Goal: Task Accomplishment & Management: Use online tool/utility

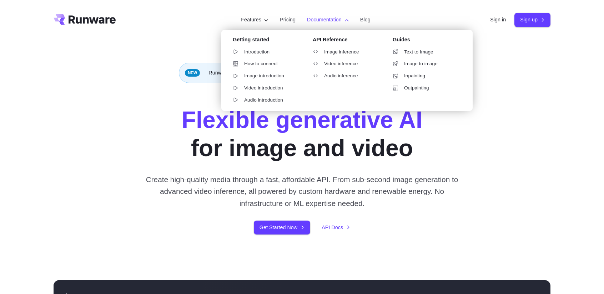
click at [316, 20] on label "Documentation" at bounding box center [328, 20] width 42 height 8
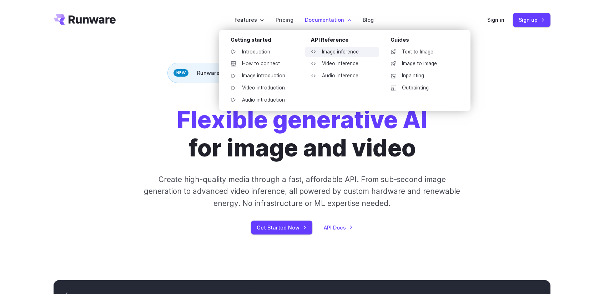
click at [330, 53] on link "Image inference" at bounding box center [342, 52] width 74 height 11
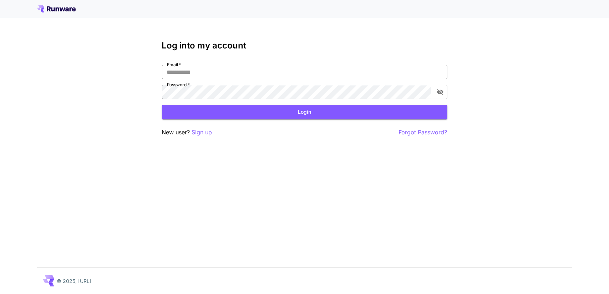
type input "**********"
click at [214, 78] on input "**********" at bounding box center [304, 72] width 285 height 14
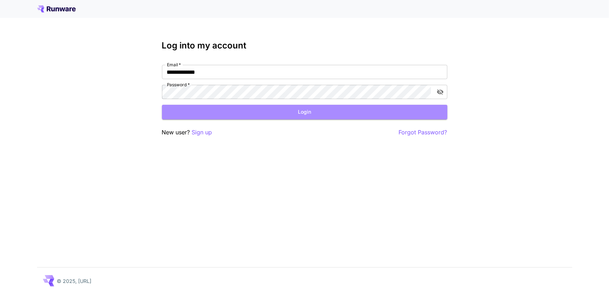
click at [188, 109] on button "Login" at bounding box center [304, 112] width 285 height 15
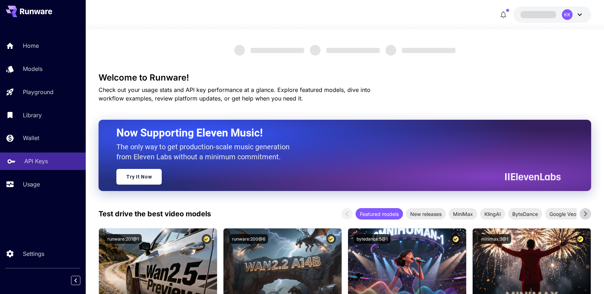
click at [31, 167] on link "API Keys" at bounding box center [43, 161] width 86 height 17
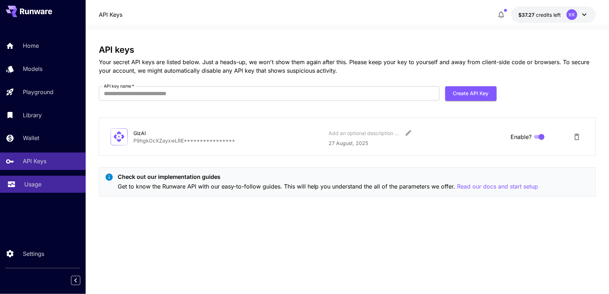
click at [32, 181] on p "Usage" at bounding box center [32, 184] width 17 height 9
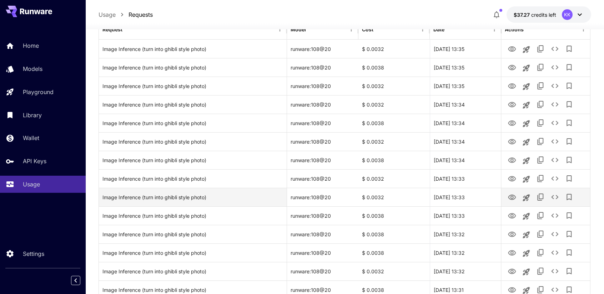
scroll to position [29, 0]
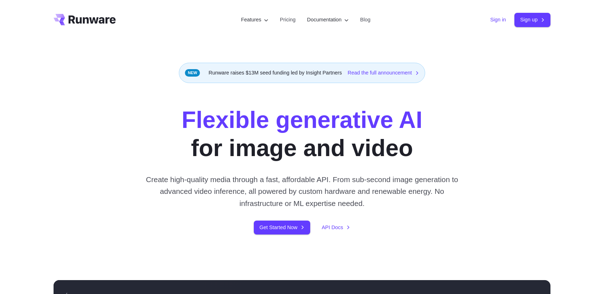
click at [504, 17] on div "Sign in Sign up" at bounding box center [520, 20] width 60 height 14
click at [490, 25] on div "Sign in Sign up" at bounding box center [520, 20] width 60 height 14
click at [490, 22] on link "Sign in" at bounding box center [498, 20] width 16 height 8
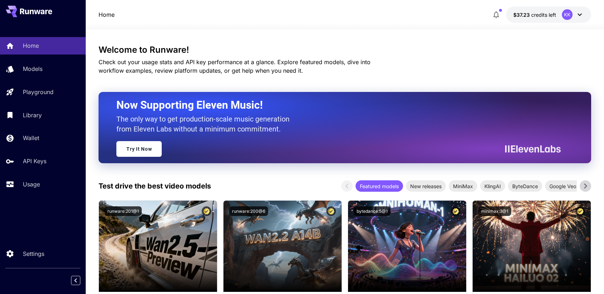
click at [580, 15] on icon at bounding box center [579, 14] width 9 height 9
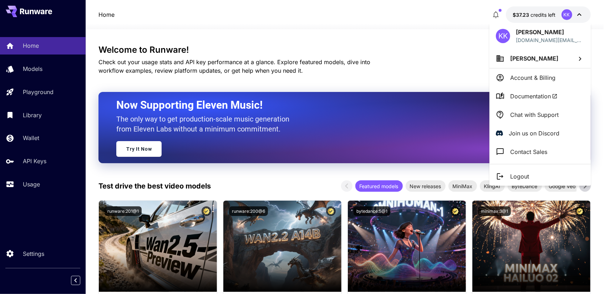
click at [518, 176] on p "Logout" at bounding box center [519, 176] width 19 height 9
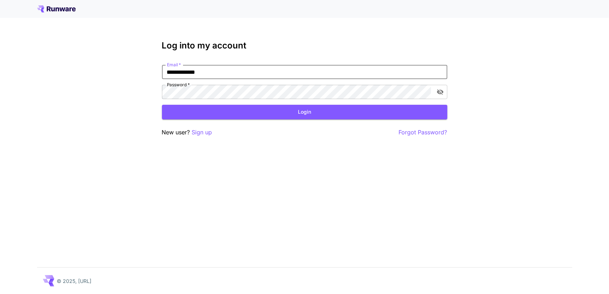
click at [280, 73] on input "**********" at bounding box center [304, 72] width 285 height 14
paste input "****"
type input "**********"
click at [293, 111] on button "Login" at bounding box center [304, 112] width 285 height 15
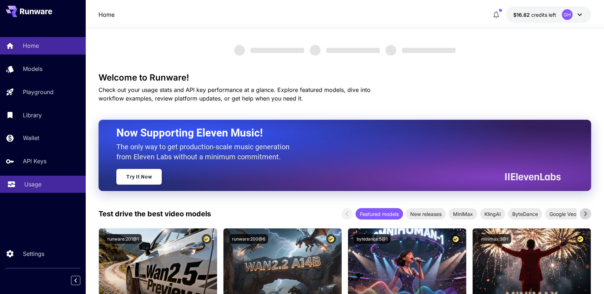
click at [34, 183] on p "Usage" at bounding box center [32, 184] width 17 height 9
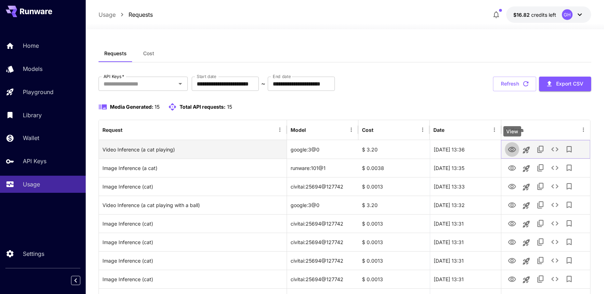
click at [509, 148] on icon "View" at bounding box center [511, 150] width 9 height 9
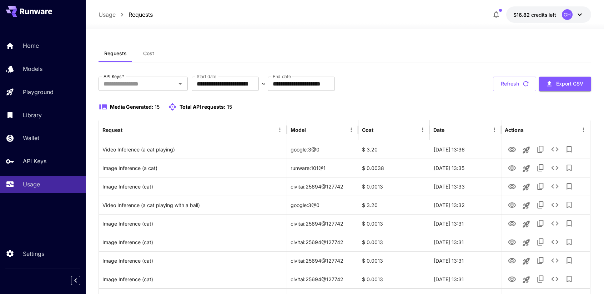
click at [150, 56] on span "Cost" at bounding box center [148, 53] width 11 height 6
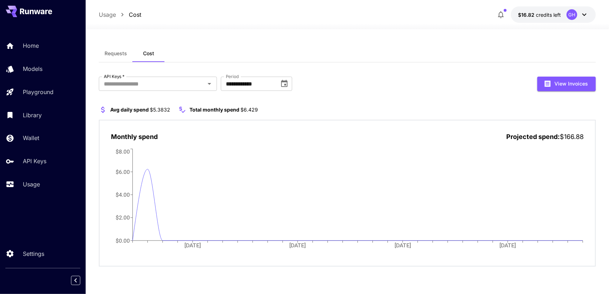
click at [118, 55] on span "Requests" at bounding box center [116, 53] width 22 height 6
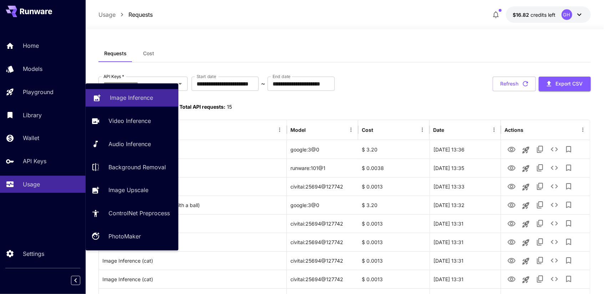
click at [115, 96] on p "Image Inference" at bounding box center [131, 97] width 43 height 9
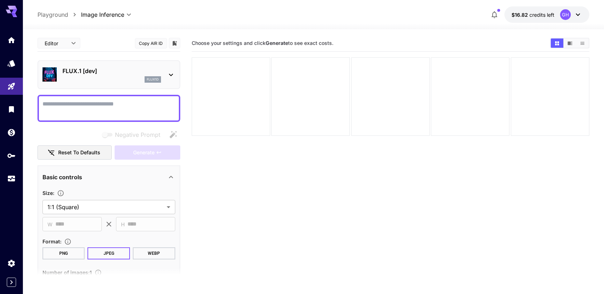
click at [120, 77] on div "flux1d" at bounding box center [111, 79] width 98 height 6
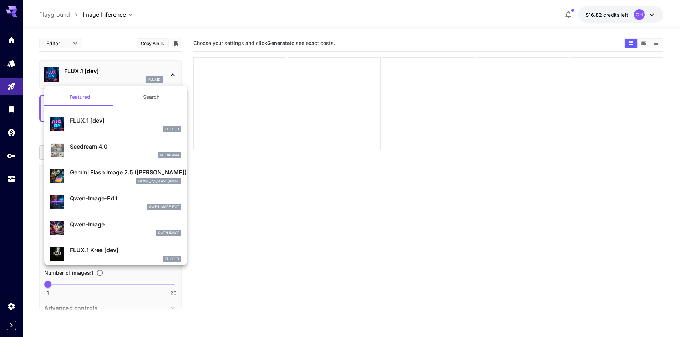
click at [273, 223] on div at bounding box center [342, 168] width 685 height 337
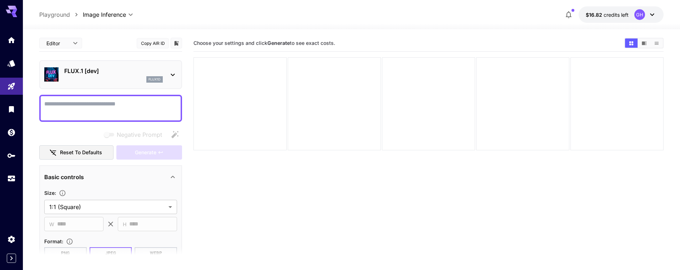
click at [148, 72] on p "FLUX.1 [dev]" at bounding box center [113, 71] width 98 height 9
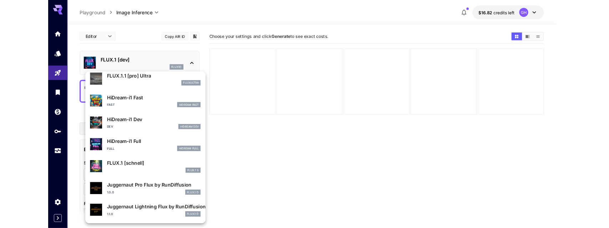
scroll to position [577, 0]
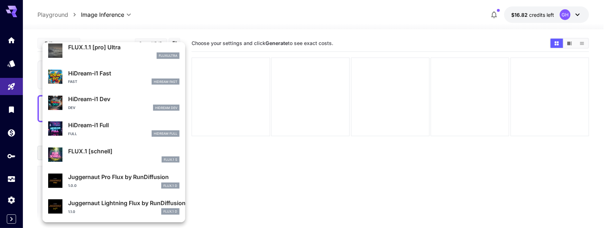
click at [278, 133] on div at bounding box center [304, 114] width 609 height 228
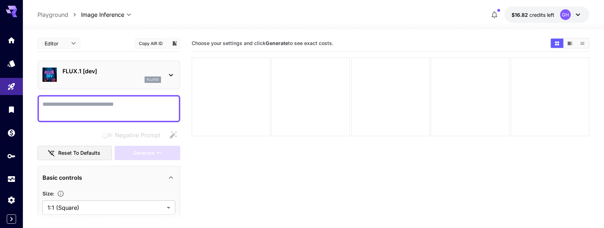
click at [110, 81] on div "flux1d" at bounding box center [111, 79] width 98 height 6
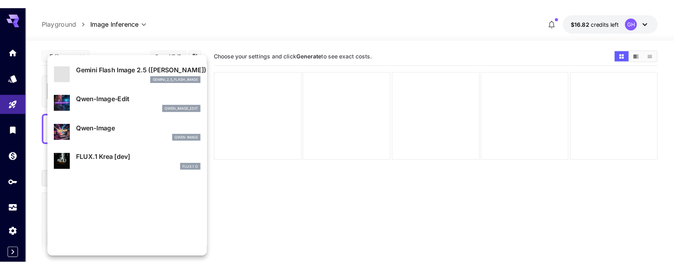
scroll to position [0, 0]
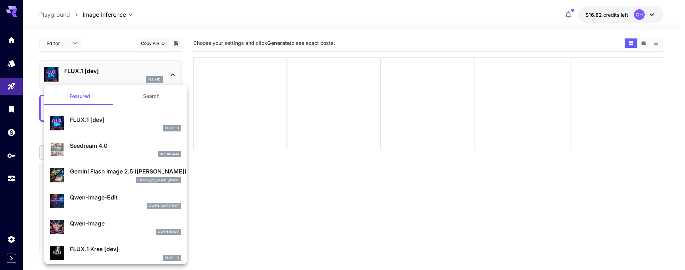
drag, startPoint x: 256, startPoint y: 192, endPoint x: 250, endPoint y: 198, distance: 8.8
click at [256, 192] on div at bounding box center [342, 135] width 685 height 270
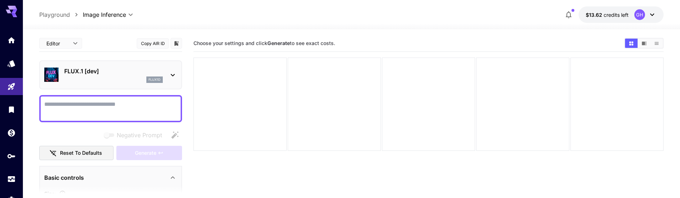
click at [133, 75] on p "FLUX.1 [dev]" at bounding box center [113, 71] width 98 height 9
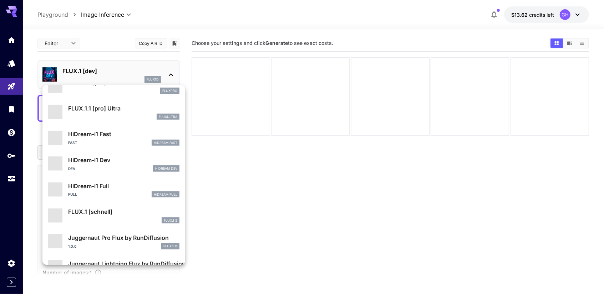
scroll to position [577, 0]
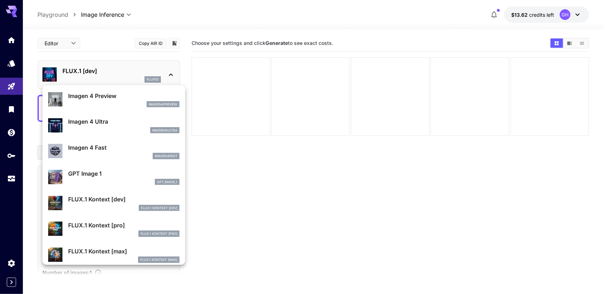
drag, startPoint x: 177, startPoint y: 258, endPoint x: 121, endPoint y: 171, distance: 103.9
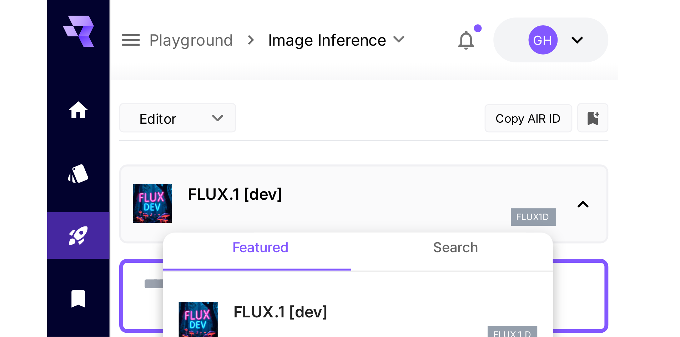
scroll to position [6, 0]
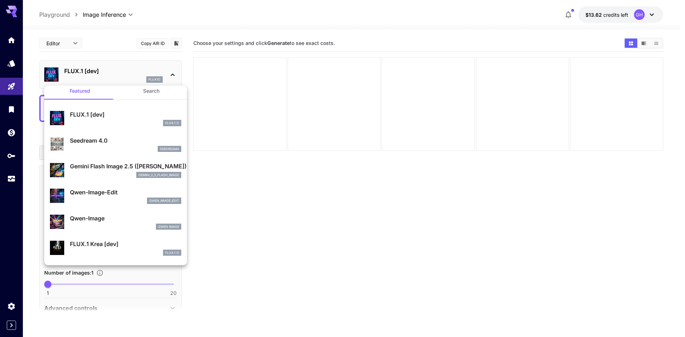
click at [221, 177] on div at bounding box center [342, 168] width 685 height 337
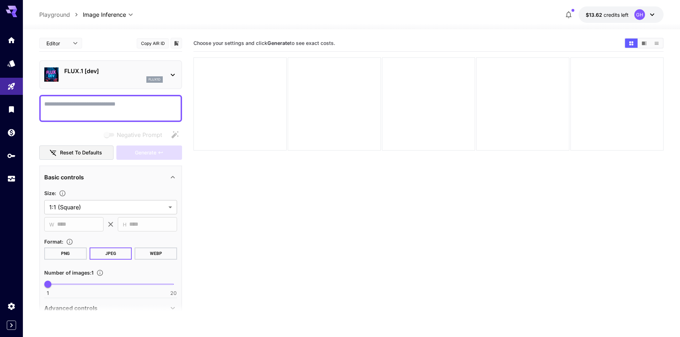
click at [55, 16] on p "Playground" at bounding box center [54, 14] width 31 height 9
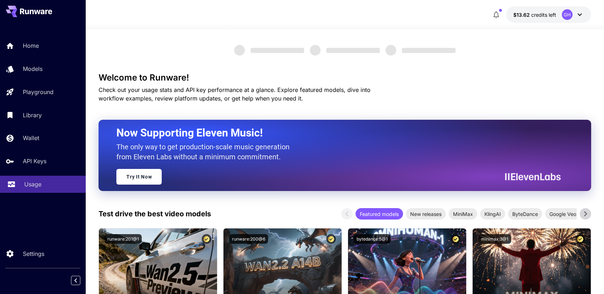
click at [41, 186] on p "Usage" at bounding box center [32, 184] width 17 height 9
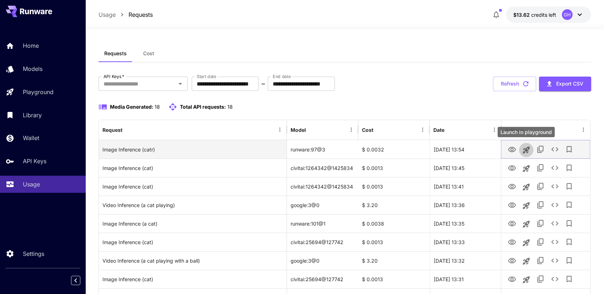
click at [522, 149] on icon "Launch in playground" at bounding box center [526, 150] width 9 height 9
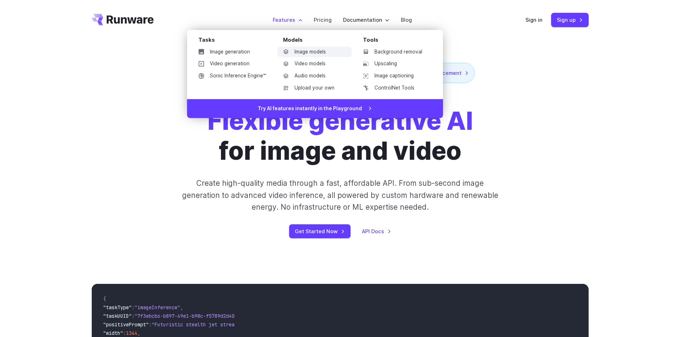
click at [312, 51] on link "Image models" at bounding box center [314, 52] width 74 height 11
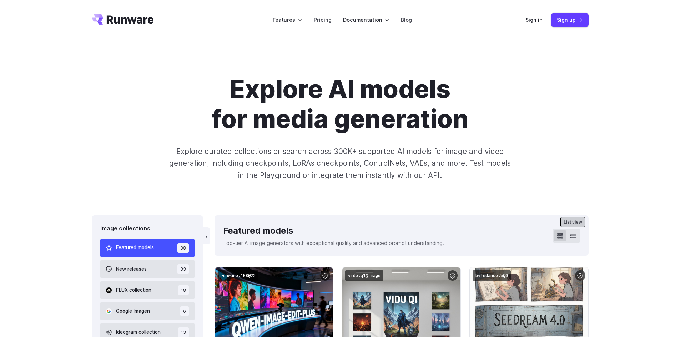
click at [573, 237] on icon at bounding box center [573, 236] width 6 height 6
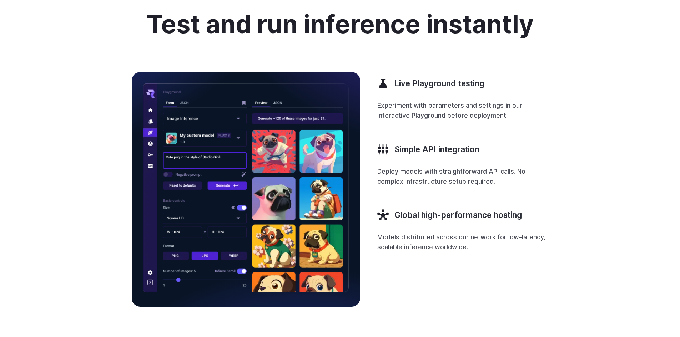
scroll to position [2676, 0]
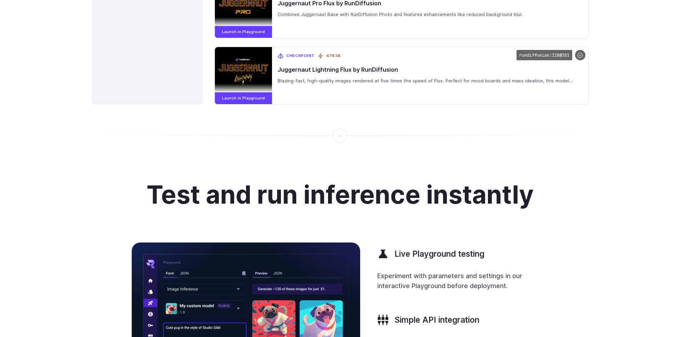
click at [340, 136] on div at bounding box center [340, 136] width 1 height 0
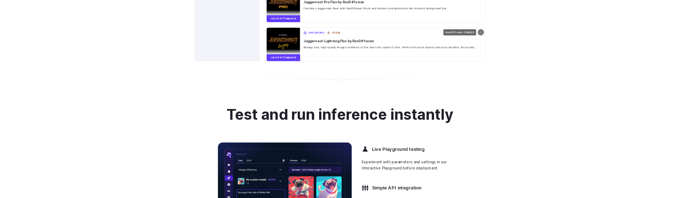
scroll to position [2569, 0]
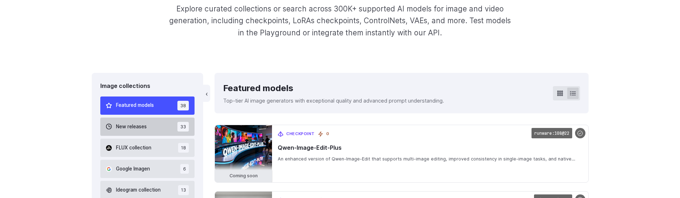
click at [128, 127] on span "New releases" at bounding box center [131, 127] width 31 height 8
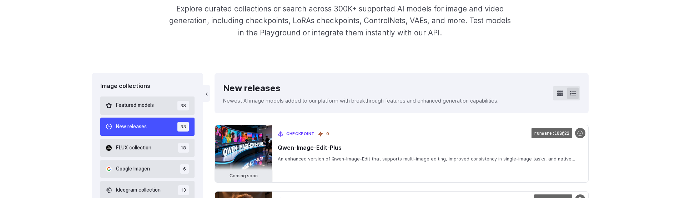
scroll to position [170, 0]
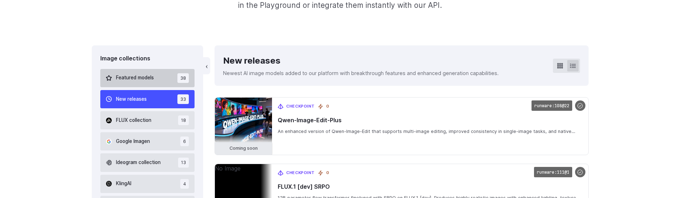
click at [141, 78] on span "Featured models" at bounding box center [135, 78] width 38 height 8
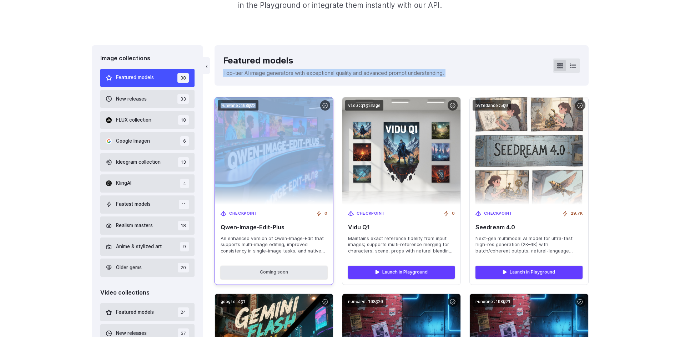
drag, startPoint x: 214, startPoint y: 88, endPoint x: 294, endPoint y: 122, distance: 87.5
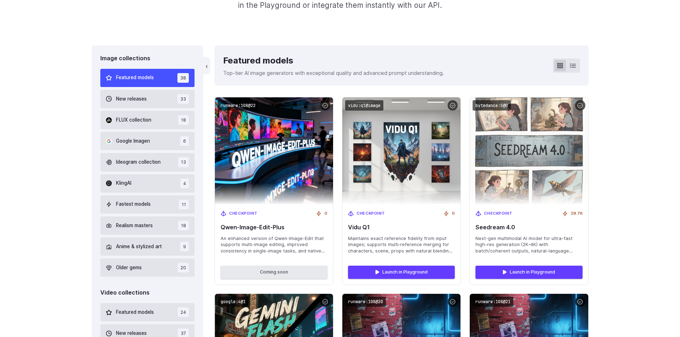
click at [572, 65] on icon at bounding box center [573, 65] width 6 height 4
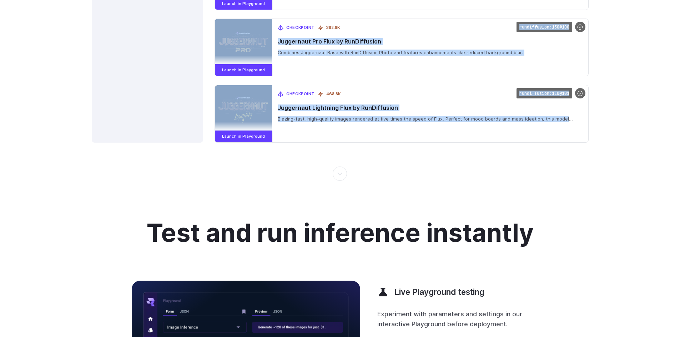
scroll to position [2560, 0]
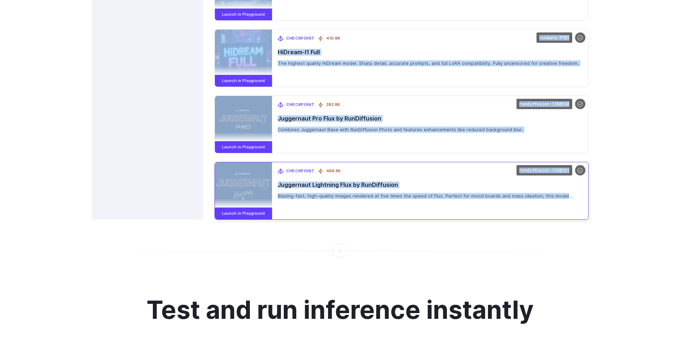
drag, startPoint x: 214, startPoint y: 166, endPoint x: 329, endPoint y: 219, distance: 126.1
copy div "Checkpoint 0 Vidu Q1 Maintains exact reference fidelity from input images; supp…"
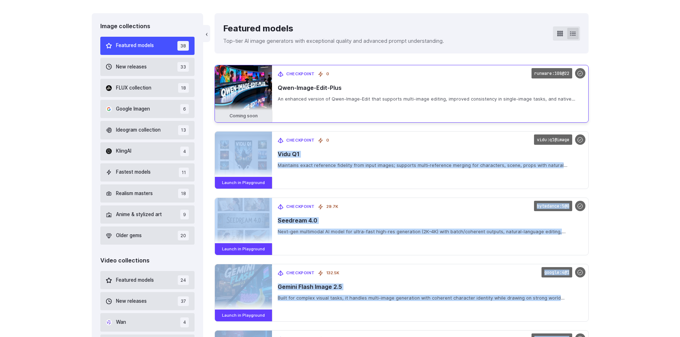
scroll to position [99, 0]
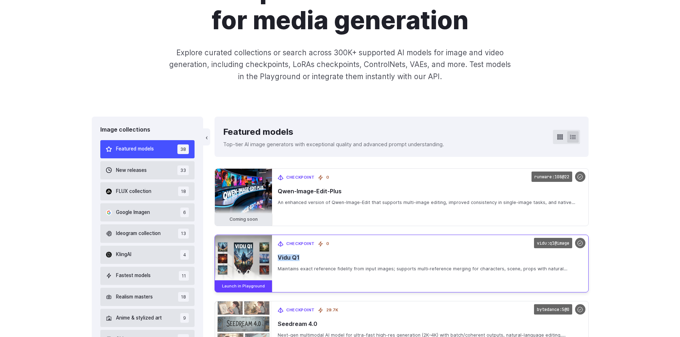
drag, startPoint x: 581, startPoint y: 233, endPoint x: 519, endPoint y: 254, distance: 65.9
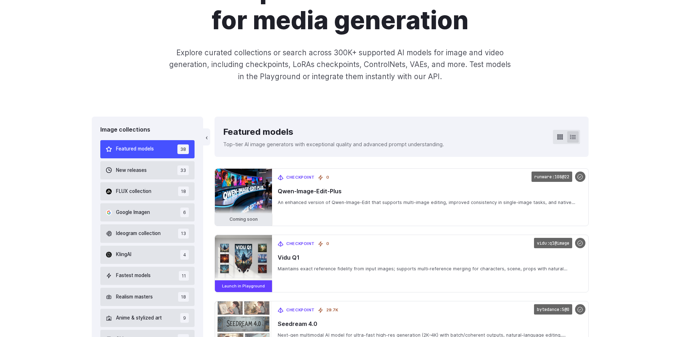
drag, startPoint x: 218, startPoint y: 230, endPoint x: 211, endPoint y: 228, distance: 7.6
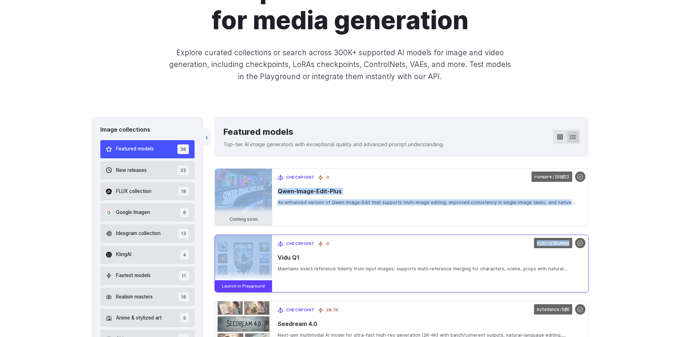
drag, startPoint x: 211, startPoint y: 227, endPoint x: 301, endPoint y: 223, distance: 89.6
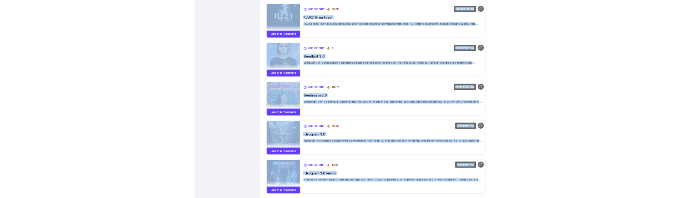
scroll to position [1383, 0]
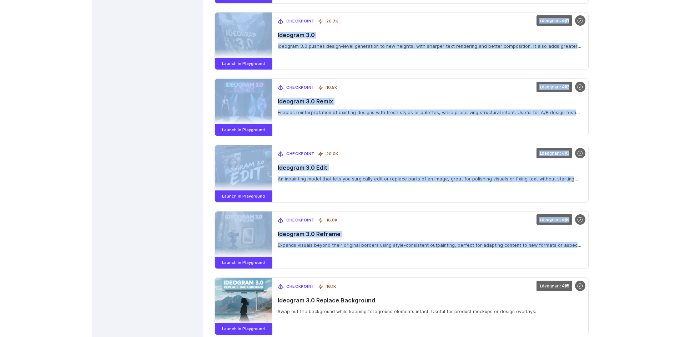
drag, startPoint x: 610, startPoint y: 210, endPoint x: 592, endPoint y: 241, distance: 35.5
click at [600, 197] on div "Image collections Featured models 38 New releases 33 FLUX collection 18 Google …" at bounding box center [340, 114] width 680 height 2565
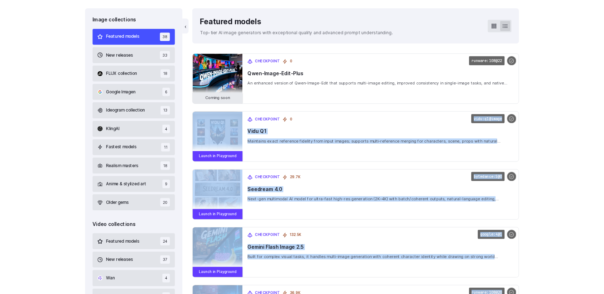
scroll to position [206, 0]
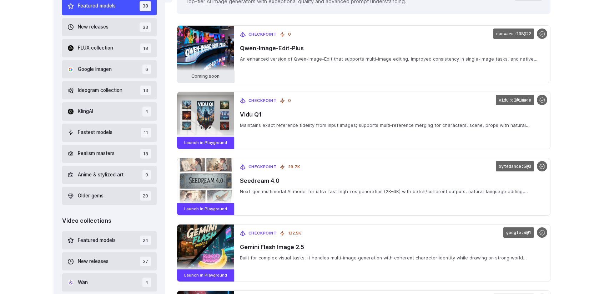
scroll to position [313, 0]
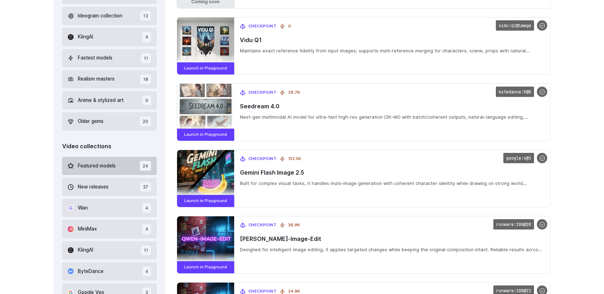
click at [98, 162] on span "Featured models" at bounding box center [97, 166] width 38 height 8
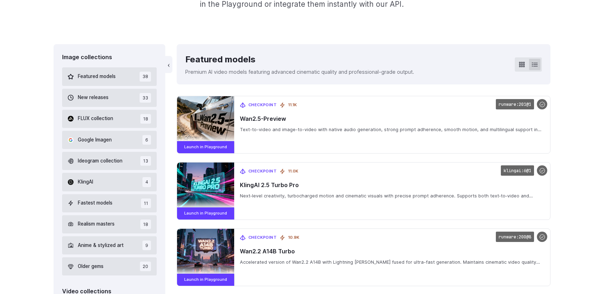
scroll to position [166, 0]
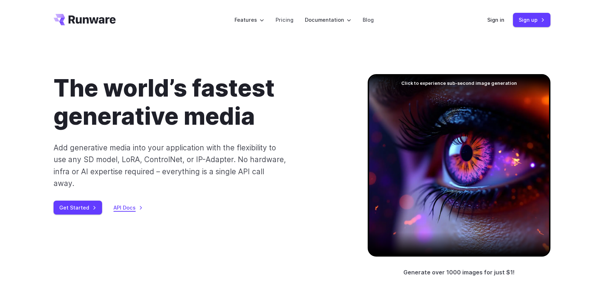
click at [125, 204] on link "API Docs" at bounding box center [127, 208] width 29 height 8
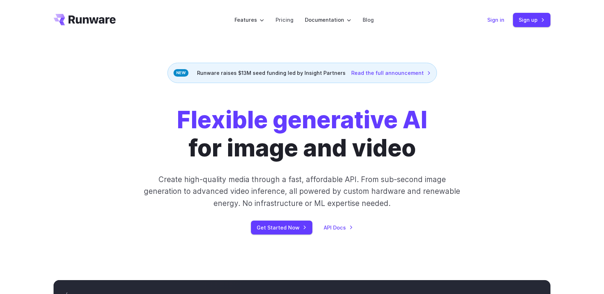
click at [490, 24] on link "Sign in" at bounding box center [495, 20] width 17 height 8
click at [490, 20] on link "Sign in" at bounding box center [495, 20] width 17 height 8
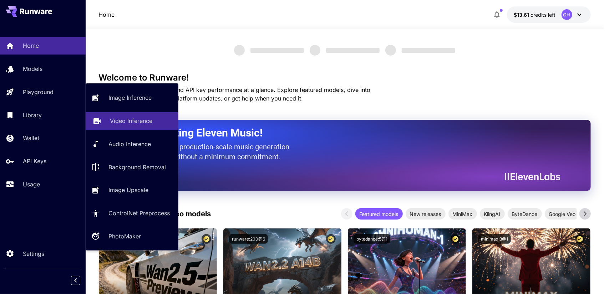
click at [121, 119] on p "Video Inference" at bounding box center [131, 121] width 42 height 9
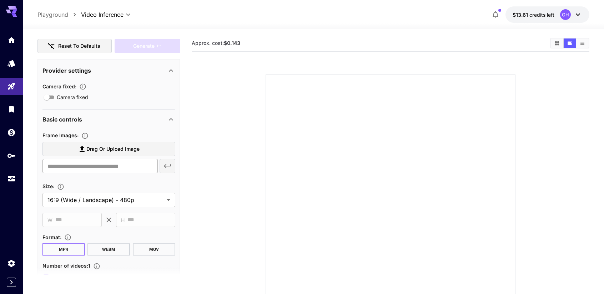
scroll to position [107, 0]
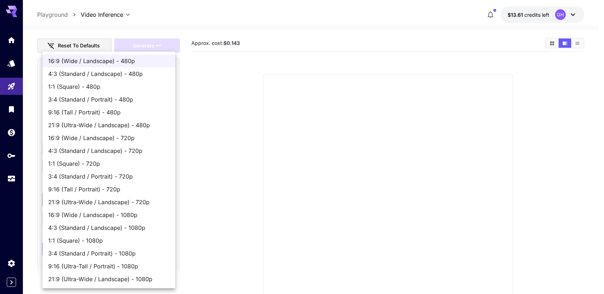
click at [111, 200] on body "**********" at bounding box center [302, 175] width 604 height 351
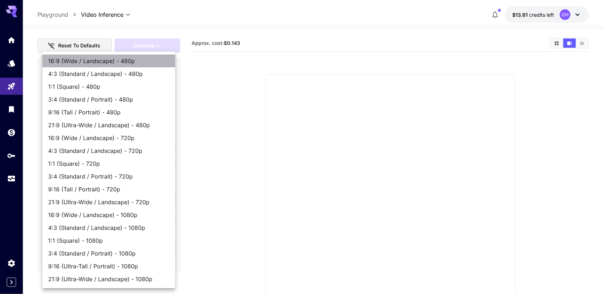
click at [110, 57] on span "16:9 (Wide / Landscape) - 480p" at bounding box center [108, 61] width 121 height 9
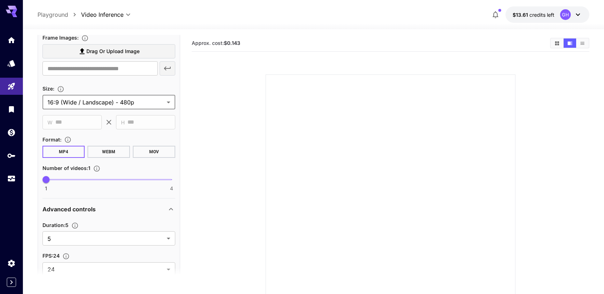
scroll to position [214, 0]
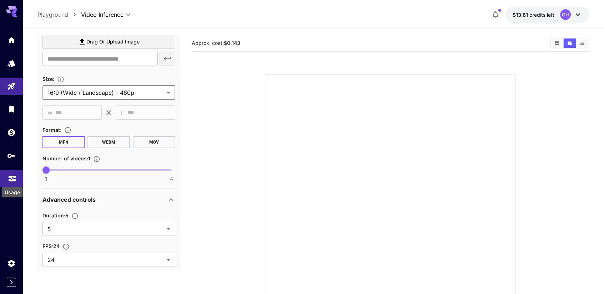
click at [15, 179] on icon "Usage" at bounding box center [12, 178] width 7 height 4
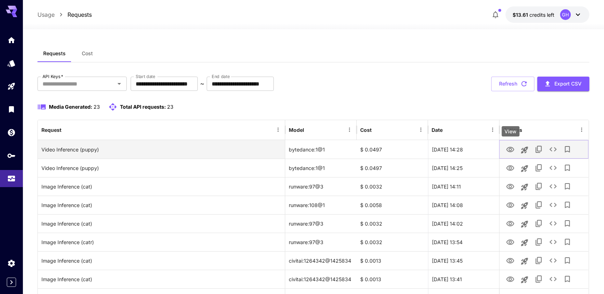
click at [509, 150] on icon "View" at bounding box center [510, 149] width 8 height 5
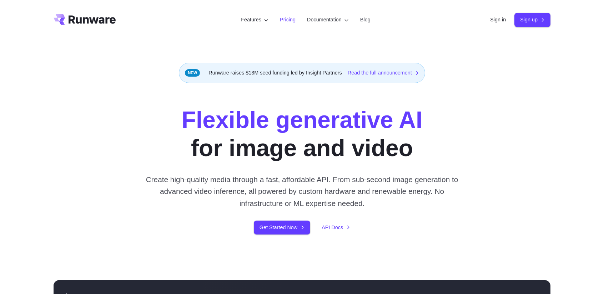
click at [280, 20] on link "Pricing" at bounding box center [288, 20] width 16 height 8
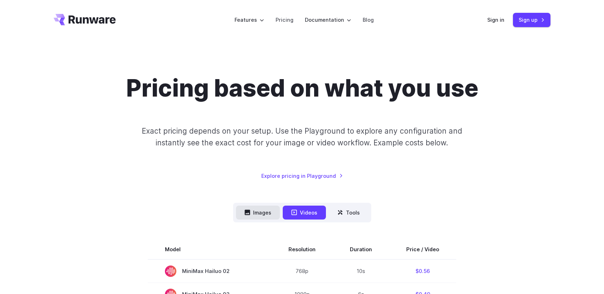
click at [266, 215] on button "Images" at bounding box center [258, 213] width 44 height 14
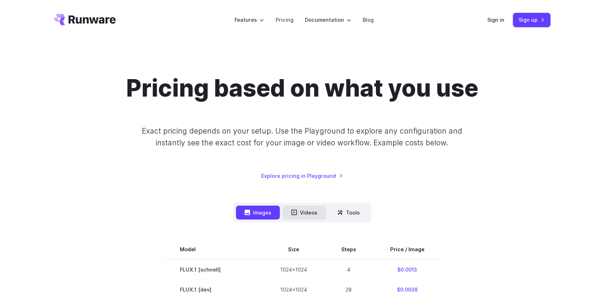
click at [301, 213] on button "Videos" at bounding box center [304, 213] width 43 height 14
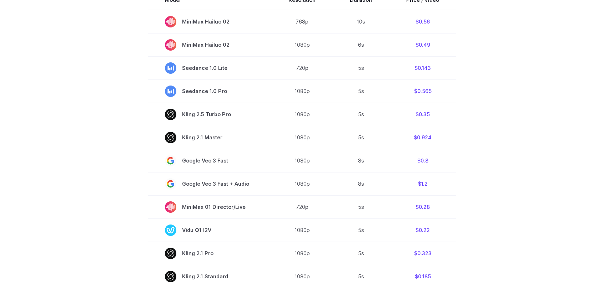
scroll to position [214, 0]
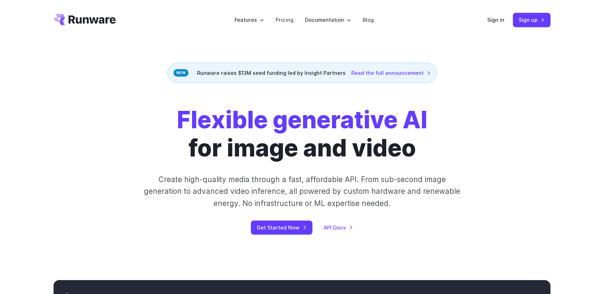
click at [487, 23] on header "Features Tasks Image generation Video generation Sonic Inference Engine™ Models…" at bounding box center [302, 20] width 514 height 40
click at [489, 20] on link "Sign in" at bounding box center [495, 20] width 17 height 8
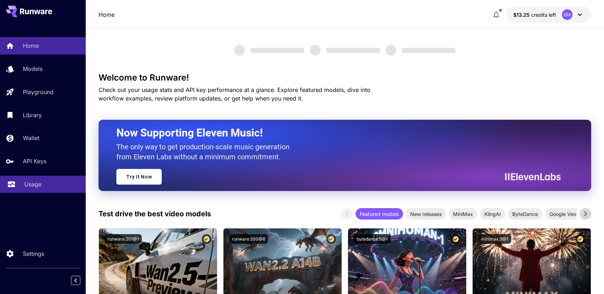
click at [34, 186] on p "Usage" at bounding box center [32, 184] width 17 height 9
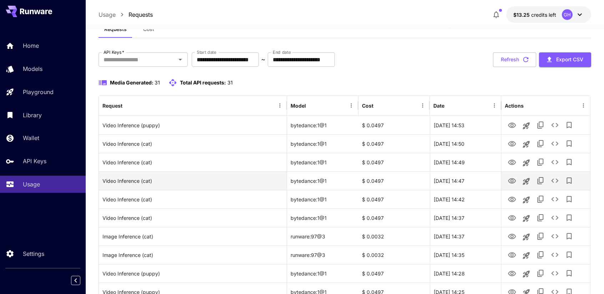
scroll to position [36, 0]
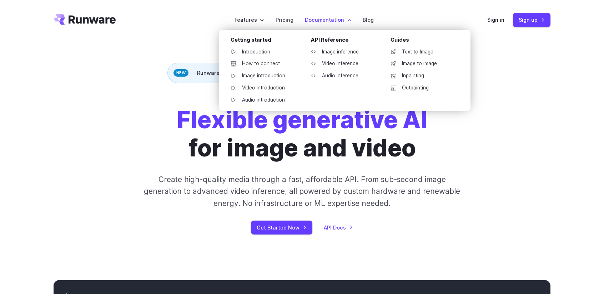
click at [327, 17] on label "Documentation" at bounding box center [328, 20] width 46 height 8
click at [335, 53] on link "Image inference" at bounding box center [342, 52] width 74 height 11
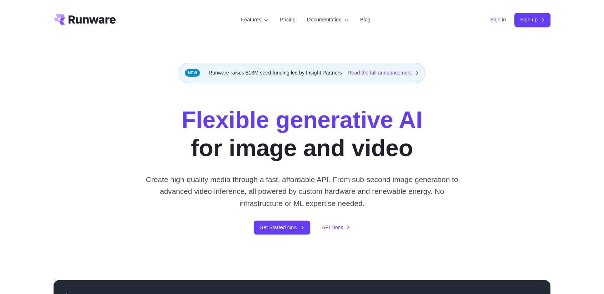
click at [498, 21] on link "Sign in" at bounding box center [498, 20] width 16 height 8
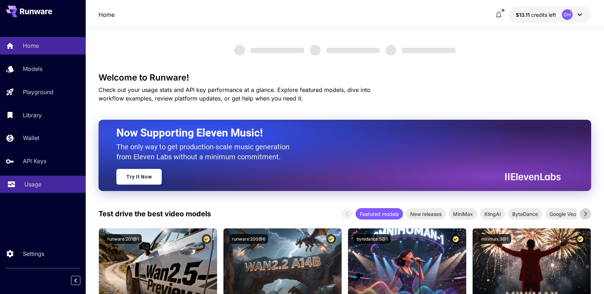
click at [35, 183] on p "Usage" at bounding box center [32, 184] width 17 height 9
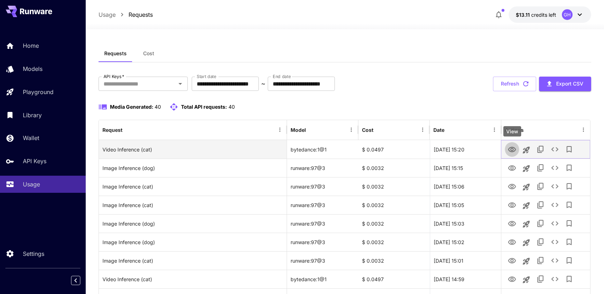
click at [513, 149] on icon "View" at bounding box center [512, 149] width 8 height 5
click at [514, 151] on icon "View" at bounding box center [512, 149] width 8 height 5
